Goal: Subscribe to service/newsletter

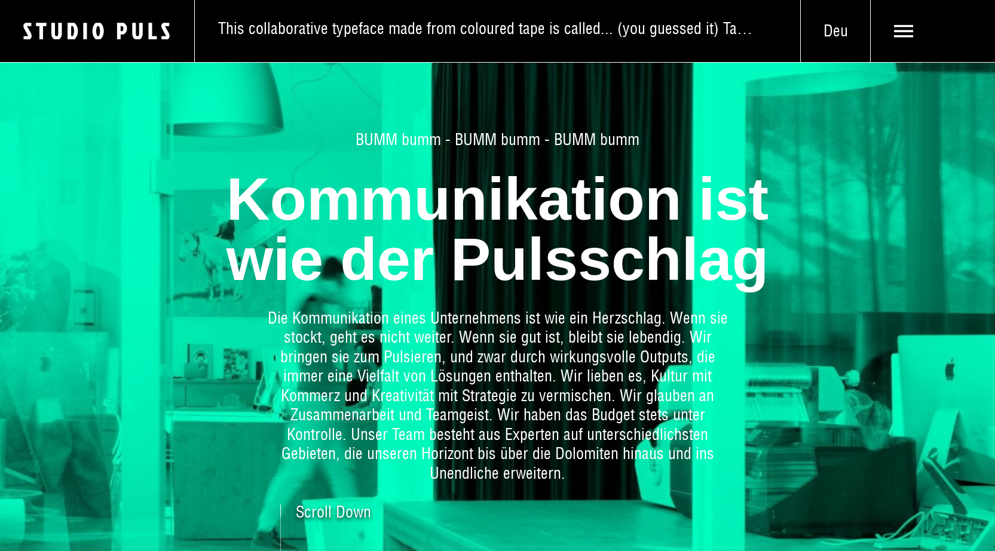
click at [867, 408] on div "BUMM bumm - BUMM bumm - BUMM bumm Kommunikation ist wie der Pulsschlag Die Komm…" at bounding box center [497, 307] width 836 height 354
click at [827, 430] on div "BUMM bumm - BUMM bumm - BUMM bumm Kommunikation ist wie der Pulsschlag Die Komm…" at bounding box center [497, 307] width 836 height 354
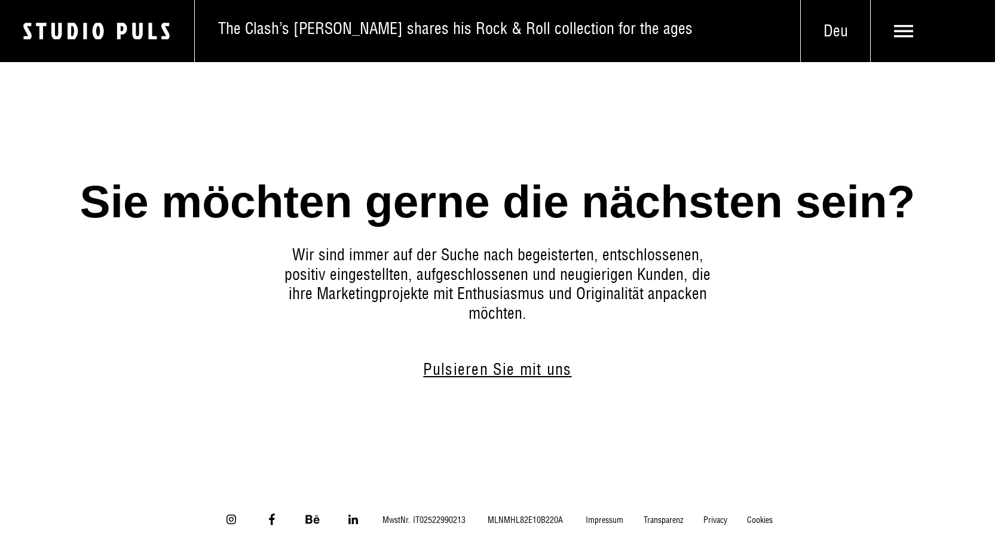
scroll to position [6798, 0]
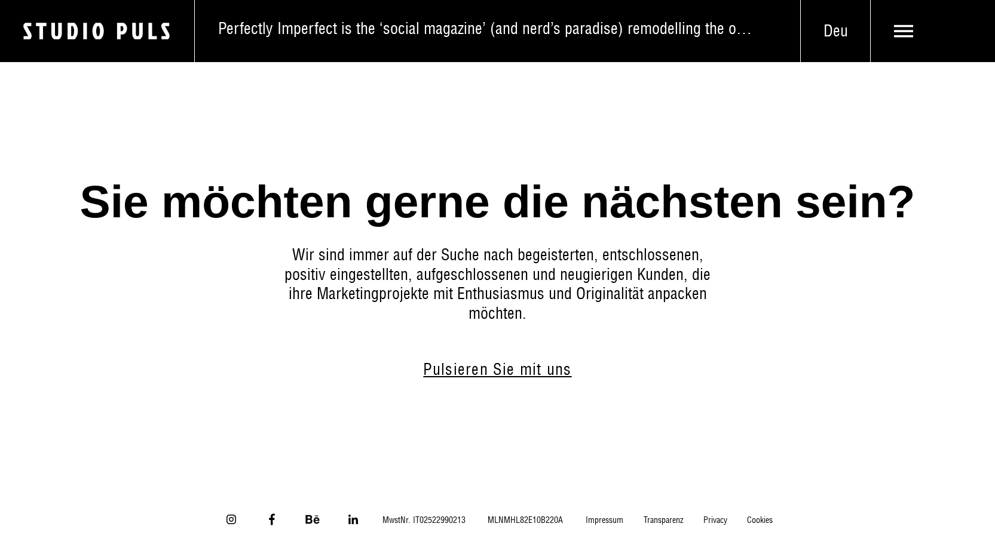
type input "fs@florianschwarz.tv"
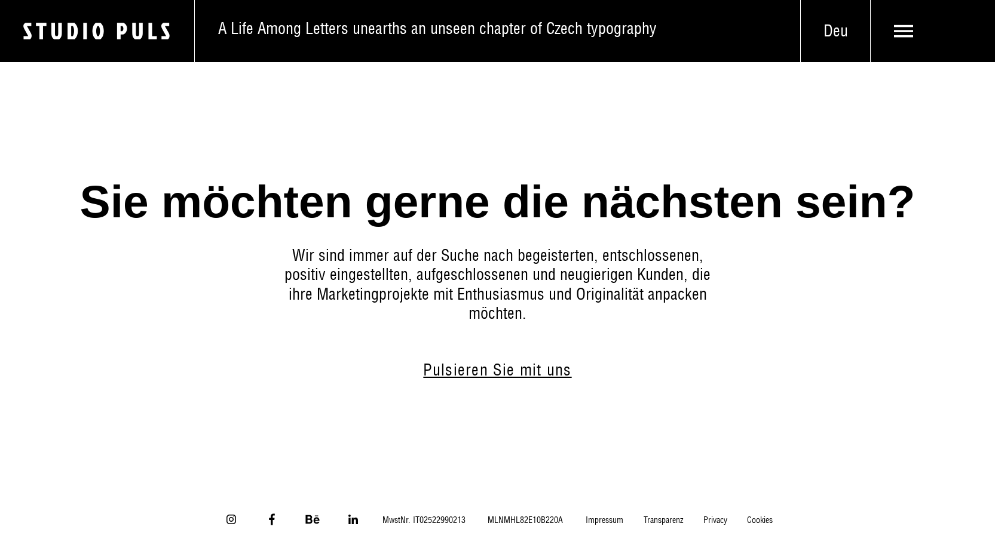
checkbox input "true"
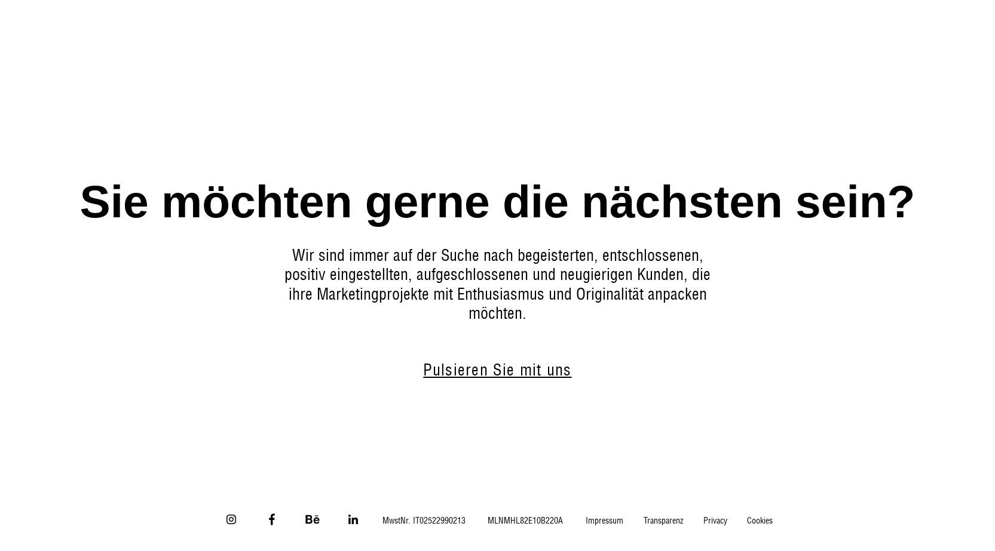
scroll to position [7331, 0]
click at [224, 513] on icon at bounding box center [231, 520] width 14 height 14
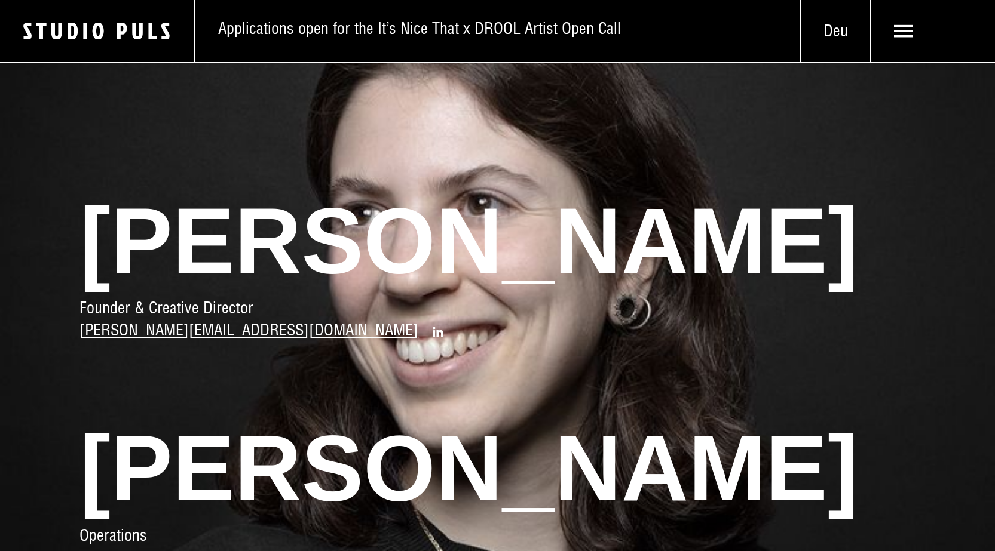
scroll to position [0, 0]
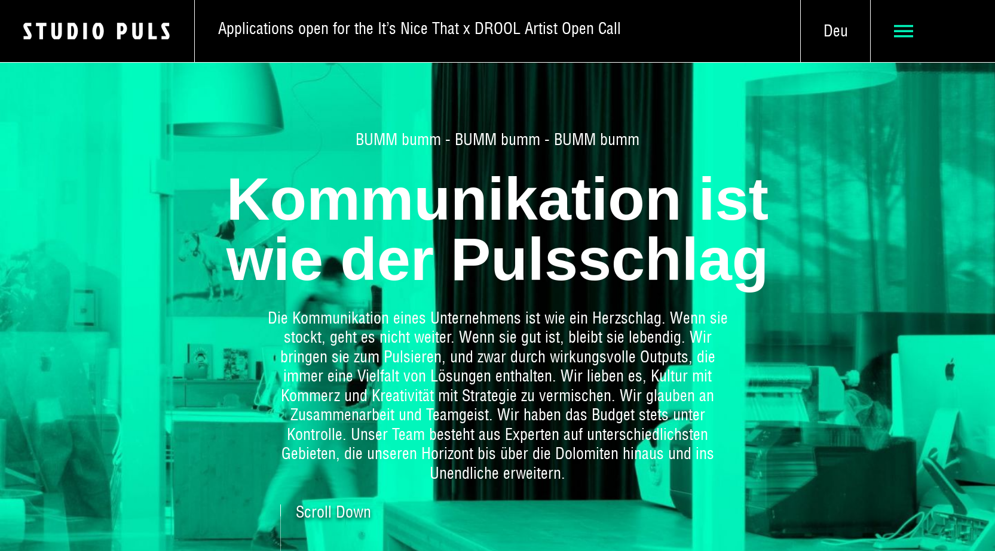
click at [870, 29] on span at bounding box center [932, 31] width 124 height 62
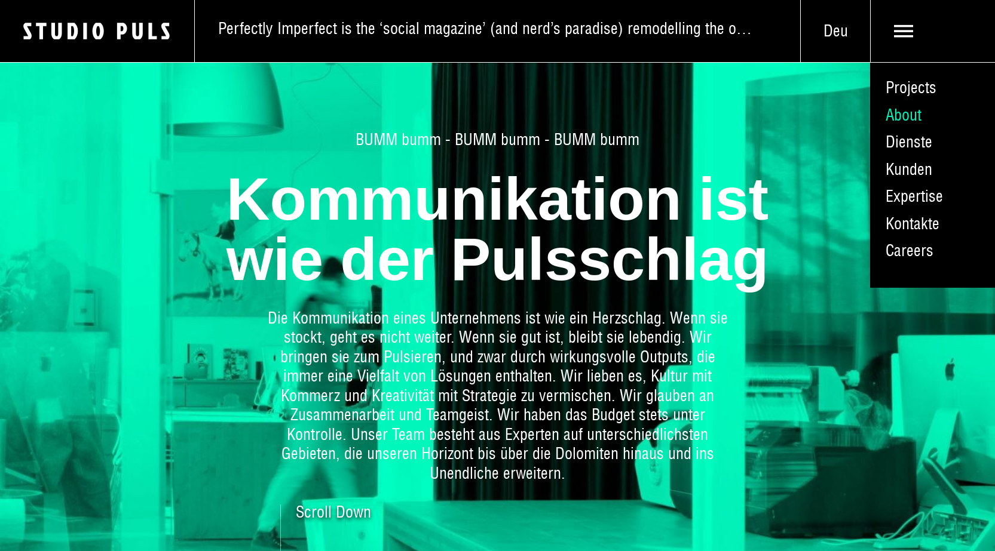
click at [872, 129] on link "About" at bounding box center [932, 115] width 125 height 27
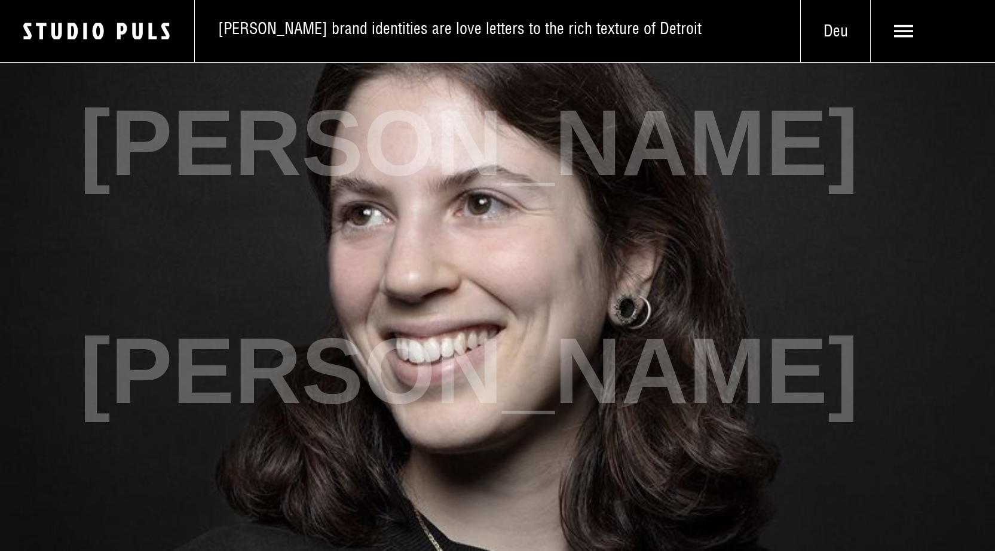
scroll to position [1374, 0]
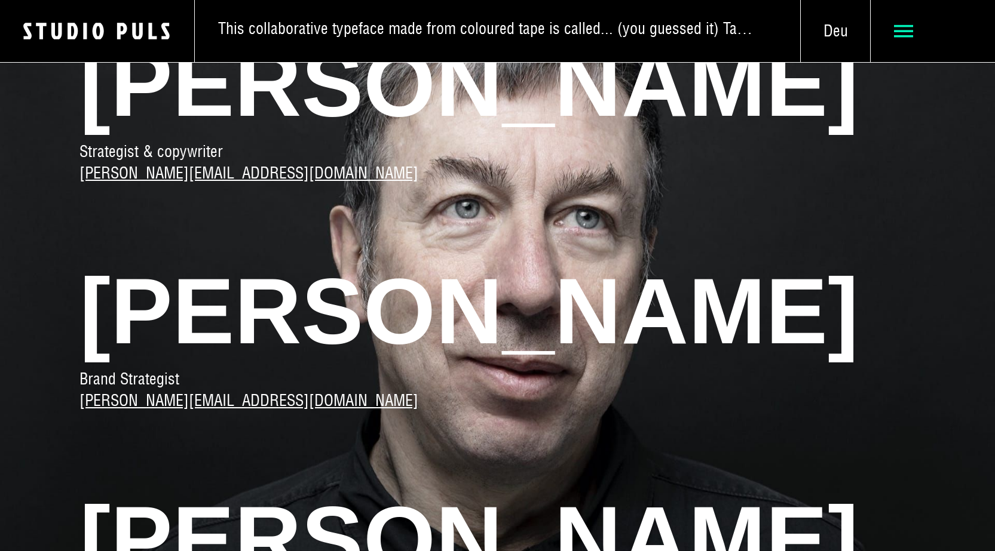
click at [894, 27] on icon at bounding box center [904, 32] width 20 height 20
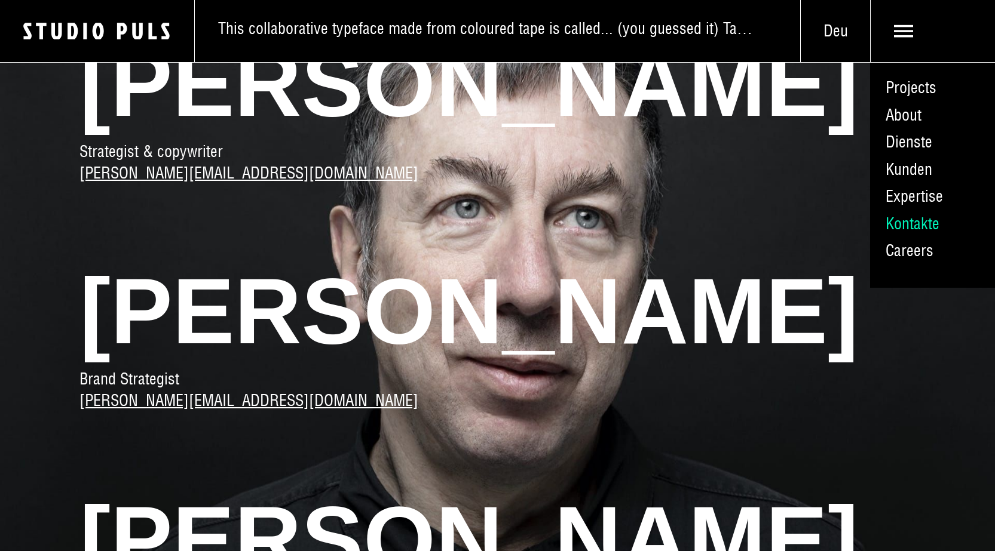
click at [871, 238] on link "Kontakte" at bounding box center [932, 223] width 125 height 27
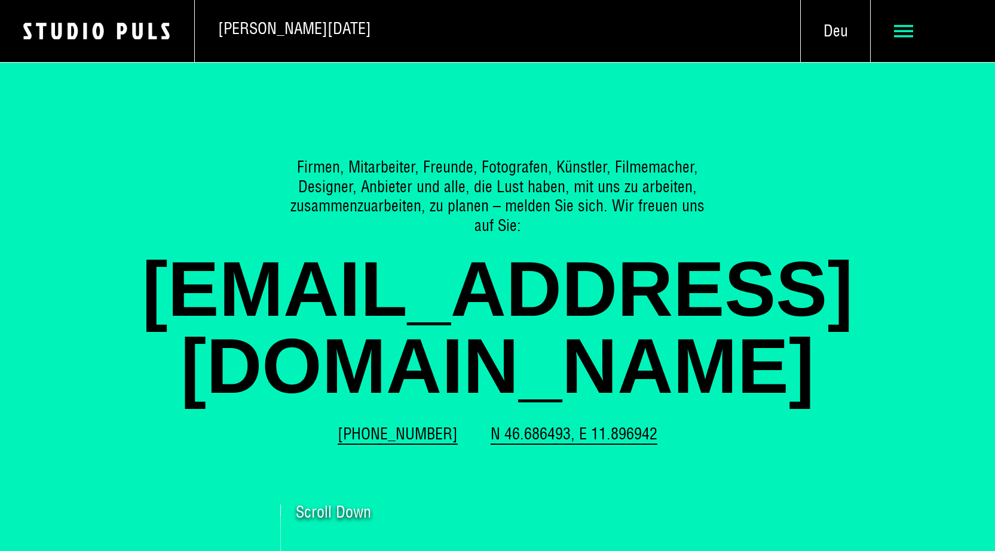
click at [894, 27] on icon at bounding box center [904, 32] width 20 height 20
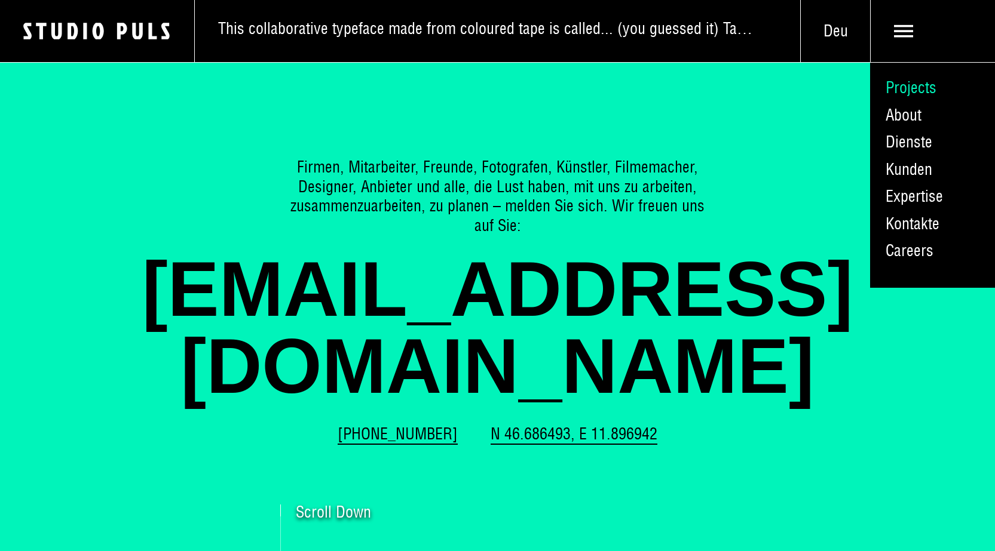
click at [870, 93] on link "Projects" at bounding box center [932, 88] width 125 height 27
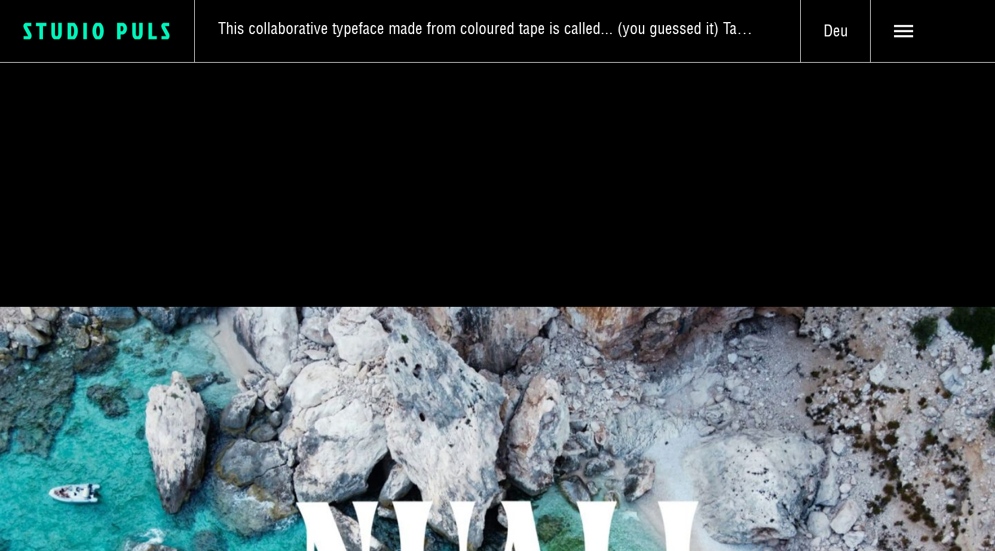
click at [87, 32] on rect at bounding box center [86, 31] width 4 height 17
